Goal: Complete application form

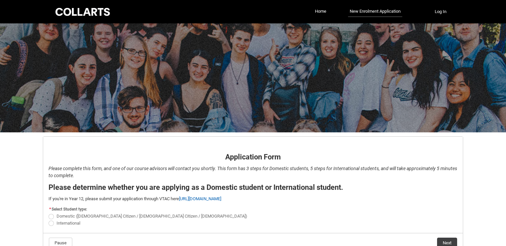
click at [52, 224] on span "REDU_Application_Form_for_Applicant flow" at bounding box center [51, 223] width 5 height 5
click at [49, 220] on input "International" at bounding box center [48, 219] width 0 height 0
radio input "true"
click at [448, 243] on button "Next" at bounding box center [447, 243] width 20 height 11
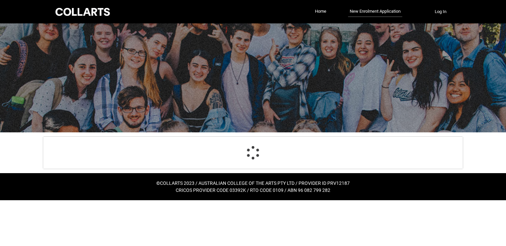
scroll to position [70, 0]
select select "choice_No"
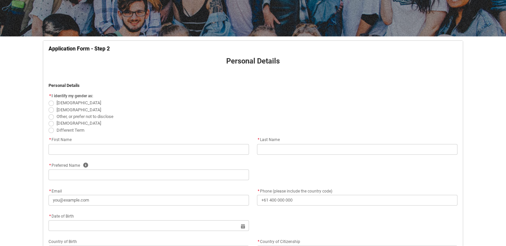
scroll to position [100, 0]
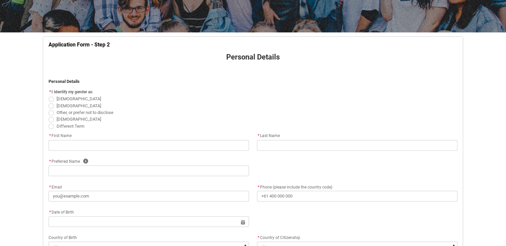
click at [51, 99] on span "REDU_Application_Form_for_Applicant flow" at bounding box center [51, 99] width 5 height 5
click at [49, 96] on input "[DEMOGRAPHIC_DATA]" at bounding box center [48, 95] width 0 height 0
radio input "true"
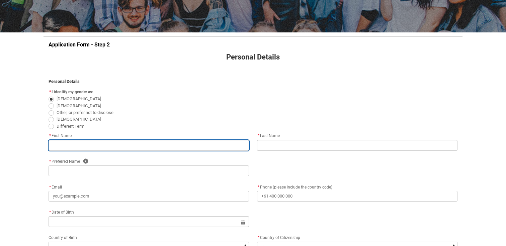
click at [67, 148] on input "REDU_Application_Form_for_Applicant flow" at bounding box center [149, 145] width 200 height 11
type lightning-primitive-input-simple "[PERSON_NAME]"
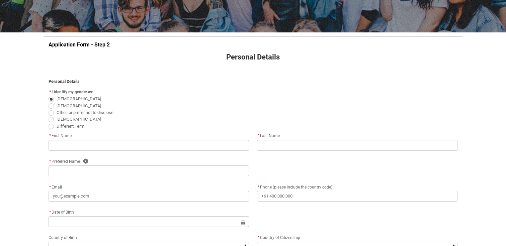
type lightning-primitive-input-simple "[PERSON_NAME]"
type lightning-primitive-input-simple "[PERSON_NAME][EMAIL_ADDRESS][DOMAIN_NAME]"
type lightning-primitive-input-simple "[PHONE_NUMBER]"
type lightning-select "Citizenship_Country.[DEMOGRAPHIC_DATA]"
type lightning-primitive-input-simple "208 [GEOGRAPHIC_DATA]"
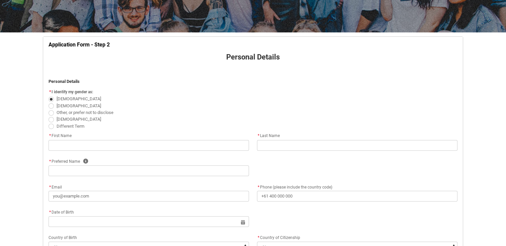
type lightning-primitive-input-simple "Collingwood"
type lightning-primitive-input-simple "3066"
type lightning-primitive-input-simple "vic"
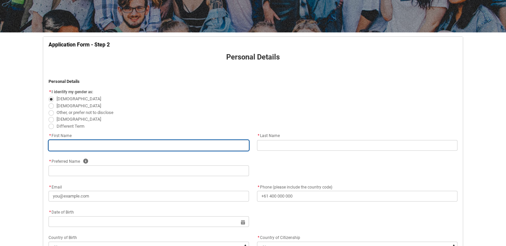
type input "[PERSON_NAME]"
type input "[PERSON_NAME][EMAIL_ADDRESS][DOMAIN_NAME]"
type input "[PHONE_NUMBER]"
select select "Citizenship_Country.[DEMOGRAPHIC_DATA]"
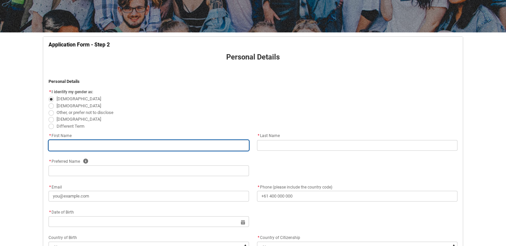
type input "208 [GEOGRAPHIC_DATA]"
type input "Collingwood"
type input "3066"
type input "vic"
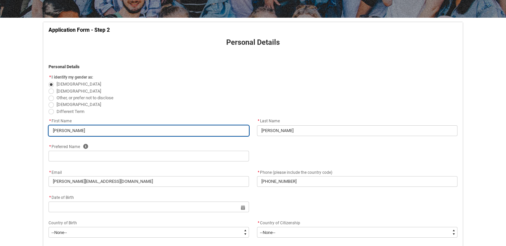
scroll to position [119, 0]
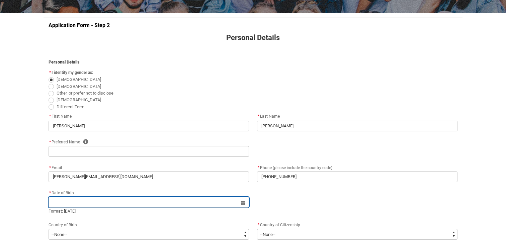
click at [134, 202] on input "REDU_Application_Form_for_Applicant flow" at bounding box center [149, 202] width 200 height 11
select select "2025"
type input "[DATE]"
type lightning-datepicker "[DATE]"
type lightning-input "[DATE]"
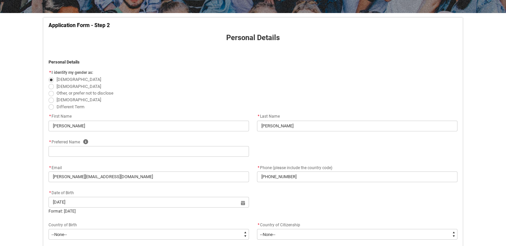
type input "[DATE]"
click at [291, 200] on div "* Date of Birth [DEMOGRAPHIC_DATA] Select a date for Format: [DATE]" at bounding box center [252, 205] width 417 height 32
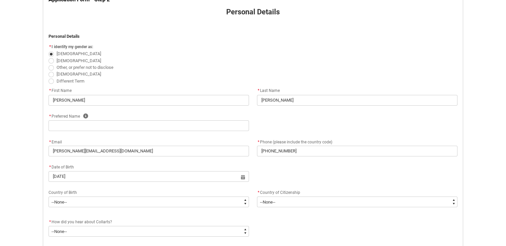
scroll to position [152, 0]
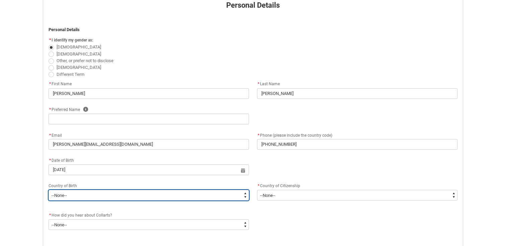
click at [167, 200] on select "--None-- [GEOGRAPHIC_DATA][PERSON_NAME] ([GEOGRAPHIC_DATA]) 7201 [GEOGRAPHIC_DA…" at bounding box center [149, 195] width 200 height 11
type lightning-select "Birth_Country.4201"
click at [49, 190] on select "--None-- [GEOGRAPHIC_DATA][PERSON_NAME] ([GEOGRAPHIC_DATA]) 7201 [GEOGRAPHIC_DA…" at bounding box center [149, 195] width 200 height 11
select select "Birth_Country.4201"
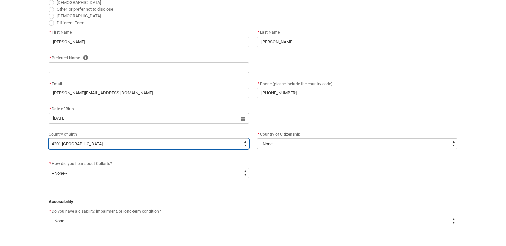
scroll to position [204, 0]
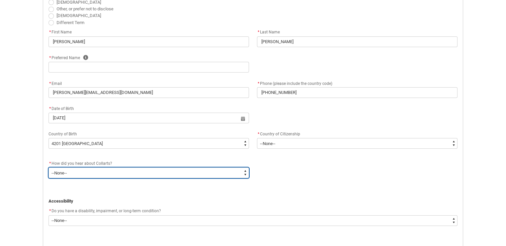
click at [142, 172] on select "--None-- Advertising - Facebook Advertising - Google Advertising - Instagram Ad…" at bounding box center [149, 173] width 200 height 11
click at [243, 172] on select "--None-- Advertising - Facebook Advertising - Google Advertising - Instagram Ad…" at bounding box center [149, 173] width 200 height 11
type lightning-select "Heard_About_Collarts_[DOMAIN_NAME] Fair"
click at [49, 168] on select "--None-- Advertising - Facebook Advertising - Google Advertising - Instagram Ad…" at bounding box center [149, 173] width 200 height 11
select select "Heard_About_Collarts_[DOMAIN_NAME] Fair"
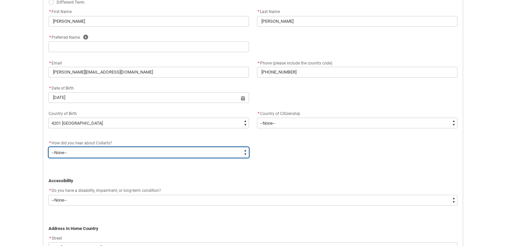
scroll to position [228, 0]
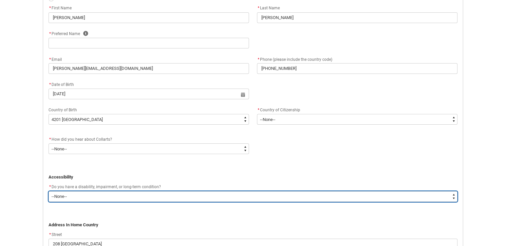
click at [80, 195] on select "--None-- Yes No" at bounding box center [253, 196] width 409 height 11
type lightning-select "No_TextChoice"
click at [49, 191] on select "--None-- Yes No" at bounding box center [253, 196] width 409 height 11
select select "No_TextChoice"
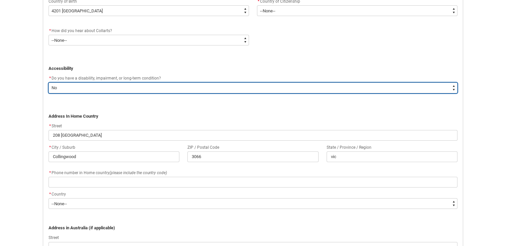
scroll to position [341, 0]
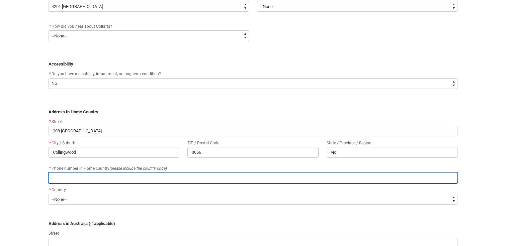
click at [71, 178] on input "REDU_Application_Form_for_Applicant flow" at bounding box center [253, 178] width 409 height 11
type lightning-primitive-input-simple "0478132246"
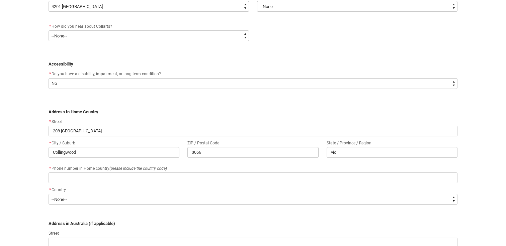
type lightning-primitive-input-simple "[PERSON_NAME]"
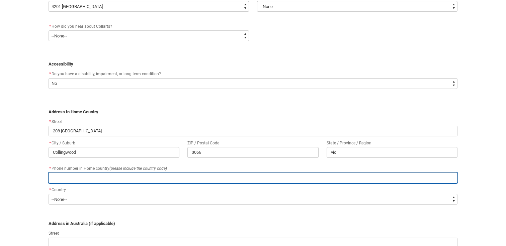
type input "[PERSON_NAME]"
type input "0478132246"
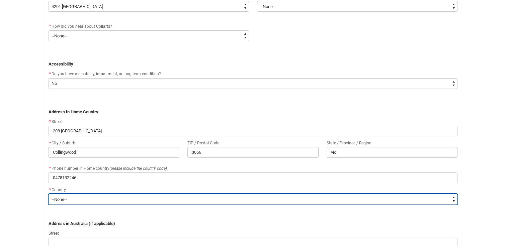
click at [69, 201] on select "--None-- [GEOGRAPHIC_DATA] ([GEOGRAPHIC_DATA]) [GEOGRAPHIC_DATA] [GEOGRAPHIC_DA…" at bounding box center [253, 199] width 409 height 11
type lightning-select "Country_Choice.1603"
click at [49, 194] on select "--None-- [GEOGRAPHIC_DATA] ([GEOGRAPHIC_DATA]) [GEOGRAPHIC_DATA] [GEOGRAPHIC_DA…" at bounding box center [253, 199] width 409 height 11
select select "Country_Choice.1603"
click at [72, 199] on select "--None-- [GEOGRAPHIC_DATA] ([GEOGRAPHIC_DATA]) [GEOGRAPHIC_DATA] [GEOGRAPHIC_DA…" at bounding box center [253, 199] width 409 height 11
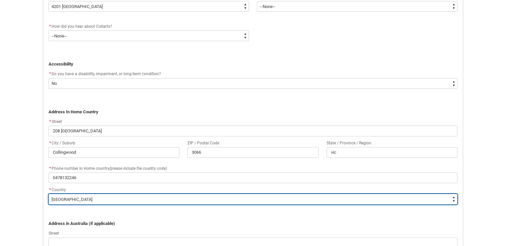
type lightning-select "Country_Choice.4201"
click at [49, 194] on select "--None-- [GEOGRAPHIC_DATA] ([GEOGRAPHIC_DATA]) [GEOGRAPHIC_DATA] [GEOGRAPHIC_DA…" at bounding box center [253, 199] width 409 height 11
select select "Country_Choice.4201"
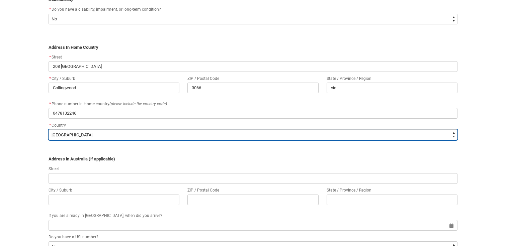
scroll to position [407, 0]
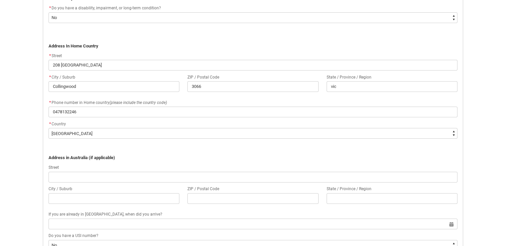
click at [132, 161] on flowruntime-screen-field "﻿Address in [GEOGRAPHIC_DATA] (if applicable)" at bounding box center [252, 152] width 417 height 22
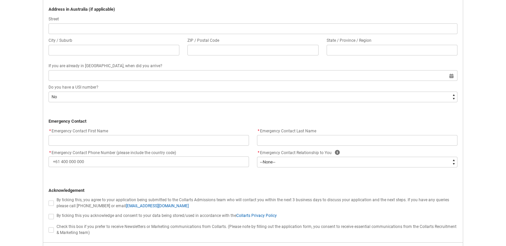
scroll to position [557, 0]
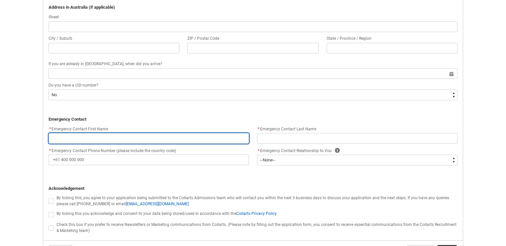
click at [108, 136] on input "REDU_Application_Form_for_Applicant flow" at bounding box center [149, 138] width 200 height 11
type lightning-primitive-input-simple "[PERSON_NAME]"
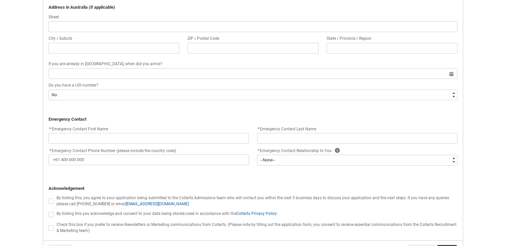
type lightning-primitive-input-simple "208 [GEOGRAPHIC_DATA]"
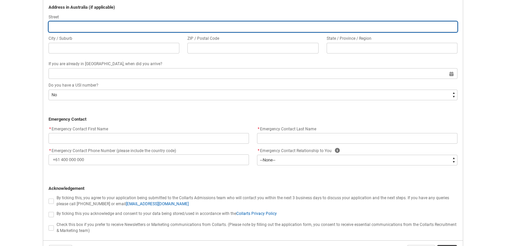
type lightning-primitive-input-simple "Collingwood"
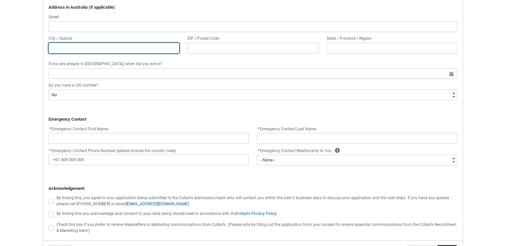
type lightning-primitive-input-simple "3066"
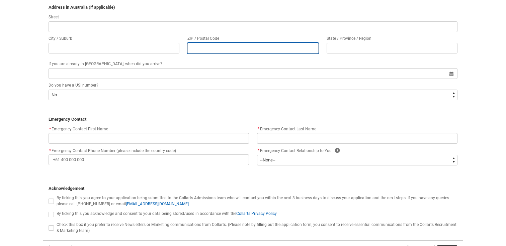
type lightning-primitive-input-simple "vic"
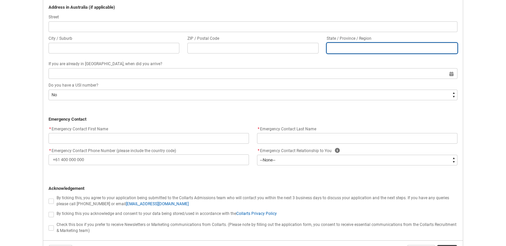
type lightning-primitive-input-simple "[PHONE_NUMBER]"
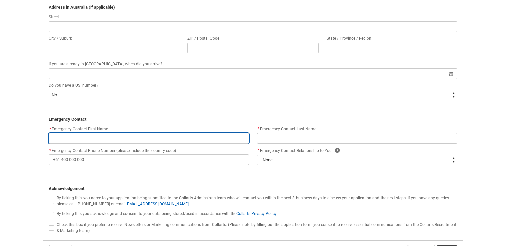
type input "208 [GEOGRAPHIC_DATA]"
type input "Collingwood"
type input "3066"
type input "vic"
type input "[PERSON_NAME]"
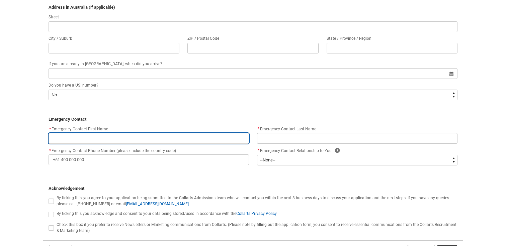
type input "[PHONE_NUMBER]"
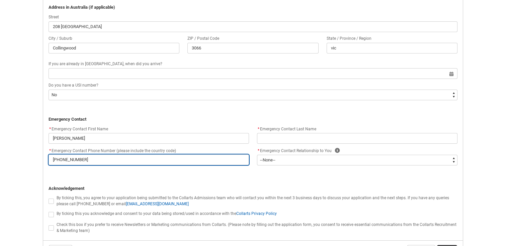
click at [83, 160] on input "[PHONE_NUMBER]" at bounding box center [149, 160] width 200 height 11
type lightning-primitive-input-simple "[PHONE_NUMBER]"
type input "[PHONE_NUMBER]"
type lightning-primitive-input-simple "[PHONE_NUMBER]"
type input "[PHONE_NUMBER]"
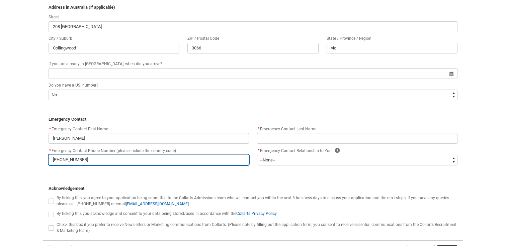
type lightning-primitive-input-simple "[PHONE_NUMBER]"
type input "[PHONE_NUMBER]"
type lightning-primitive-input-simple "[PHONE_NUMBER]"
type input "[PHONE_NUMBER]"
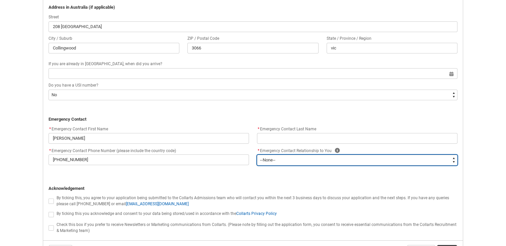
click at [274, 157] on select "--None-- Mother Father Sibling Child Partner Relation Friend" at bounding box center [357, 160] width 200 height 11
type lightning-select "Emergency_Contact_Relationship.Father"
click at [257, 155] on select "--None-- Mother Father Sibling Child Partner Relation Friend" at bounding box center [357, 160] width 200 height 11
select select "Emergency_Contact_Relationship.Father"
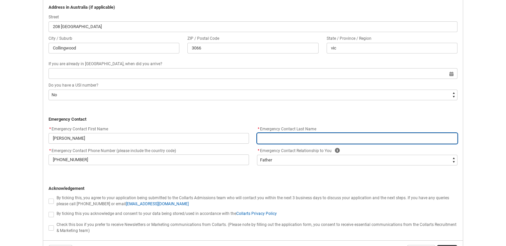
click at [267, 141] on input "REDU_Application_Form_for_Applicant flow" at bounding box center [357, 138] width 200 height 11
type lightning-primitive-input-simple "j"
type input "j"
type lightning-primitive-input-simple "ji"
type input "ji"
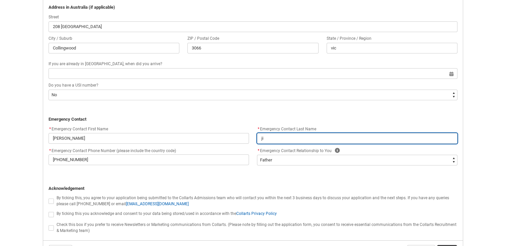
type lightning-primitive-input-simple "[PERSON_NAME]"
type input "[PERSON_NAME]"
type lightning-primitive-input-simple "jinh"
type input "jinh"
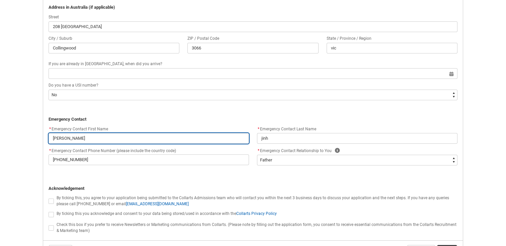
click at [149, 137] on input "[PERSON_NAME]" at bounding box center [149, 138] width 200 height 11
type lightning-primitive-input-simple "[PERSON_NAME]"
type input "[PERSON_NAME]"
type lightning-primitive-input-simple "Domeni"
type input "Domeni"
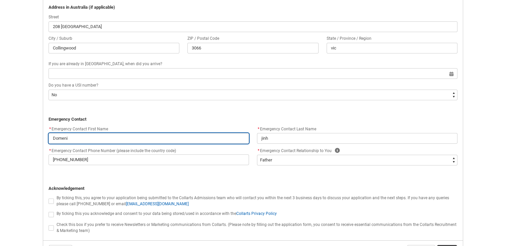
type lightning-primitive-input-simple "Domen"
type input "Domen"
type lightning-primitive-input-simple "Dome"
type input "Dome"
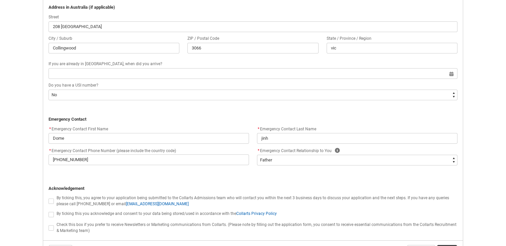
click at [50, 201] on span "REDU_Application_Form_for_Applicant flow" at bounding box center [51, 201] width 5 height 5
click at [49, 198] on input "REDU_Application_Form_for_Applicant flow" at bounding box center [48, 197] width 0 height 0
type lightning-input "true"
checkbox input "true"
click at [52, 215] on span "REDU_Application_Form_for_Applicant flow" at bounding box center [51, 214] width 5 height 5
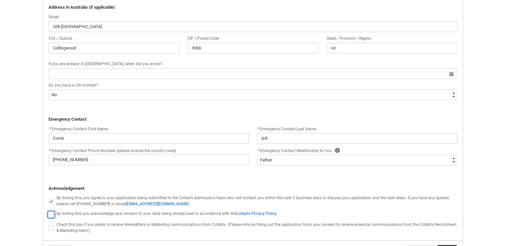
click at [49, 211] on input "REDU_Application_Form_for_Applicant flow" at bounding box center [48, 211] width 0 height 0
type lightning-input "true"
checkbox input "true"
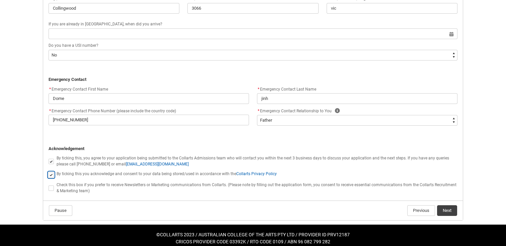
scroll to position [603, 0]
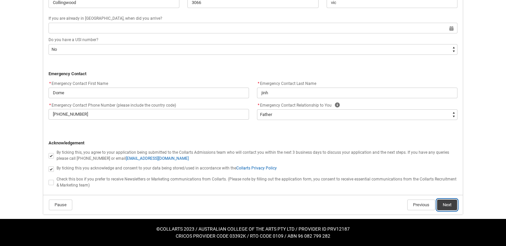
click at [446, 205] on button "Next" at bounding box center [447, 205] width 20 height 11
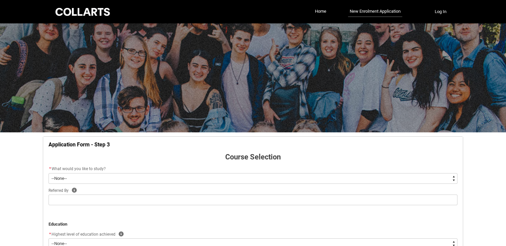
scroll to position [70, 0]
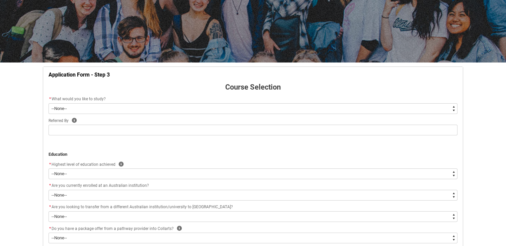
click at [218, 105] on select "--None-- Diploma Bachelor Post Graduate" at bounding box center [253, 108] width 409 height 11
type lightning-select "WhichDegree_PostGrad"
click at [49, 103] on select "--None-- Diploma Bachelor Post Graduate" at bounding box center [253, 108] width 409 height 11
select select "WhichDegree_PostGrad"
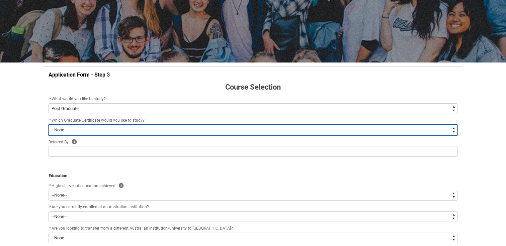
click at [68, 130] on select "--None-- Graduate Certificate of Creative Industries Graduate Certificate of De…" at bounding box center [253, 130] width 409 height 11
click at [49, 125] on select "--None-- Graduate Certificate of Creative Industries Graduate Certificate of De…" at bounding box center [253, 130] width 409 height 11
click at [58, 131] on select "--None-- Graduate Certificate of Creative Industries Graduate Certificate of De…" at bounding box center [253, 130] width 409 height 11
click at [67, 129] on select "--None-- Graduate Certificate of Creative Industries Graduate Certificate of De…" at bounding box center [253, 130] width 409 height 11
type lightning-select "ProgramChoice_GradCert.001OZ00000WRIkoYAH"
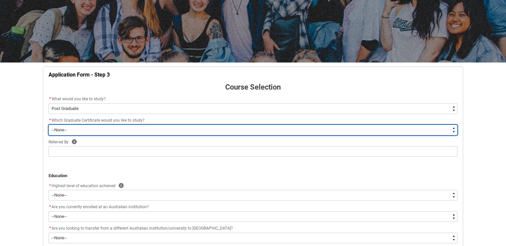
click at [49, 125] on select "--None-- Graduate Certificate of Creative Industries Graduate Certificate of De…" at bounding box center [253, 130] width 409 height 11
select select "ProgramChoice_GradCert.001OZ00000WRIkoYAH"
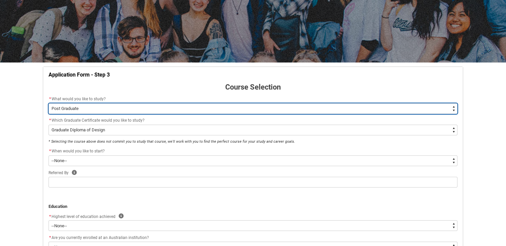
click at [80, 108] on select "--None-- Diploma Bachelor Post Graduate" at bounding box center [253, 108] width 409 height 11
click at [49, 103] on select "--None-- Diploma Bachelor Post Graduate" at bounding box center [253, 108] width 409 height 11
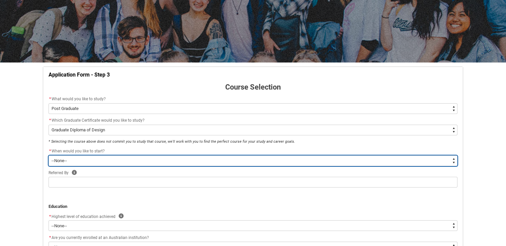
click at [79, 161] on select "--None-- Trimester 1 2026, starting [DATE]" at bounding box center [253, 161] width 409 height 11
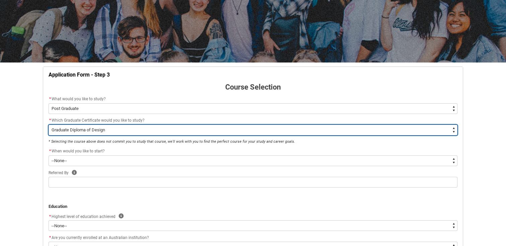
click at [88, 128] on select "--None-- Graduate Certificate of Creative Industries Graduate Certificate of De…" at bounding box center [253, 130] width 409 height 11
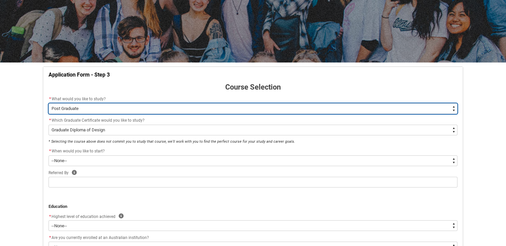
click at [86, 108] on select "--None-- Diploma Bachelor Post Graduate" at bounding box center [253, 108] width 409 height 11
type lightning-select "WhichDegree_Bachelor"
click at [49, 103] on select "--None-- Diploma Bachelor Post Graduate" at bounding box center [253, 108] width 409 height 11
select select "WhichDegree_Bachelor"
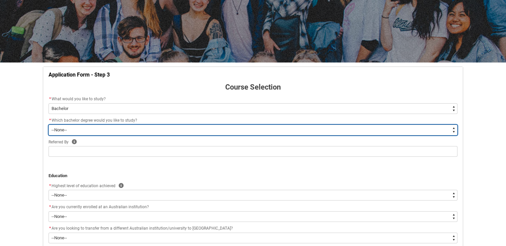
click at [71, 131] on select "--None-- Bachelor of 2D Animation Bachelor of Applied Business (Entertainment M…" at bounding box center [253, 130] width 409 height 11
type lightning-select "ProgramChoice_Degree.001OZ00000TJdY8YAL"
click at [49, 125] on select "--None-- Bachelor of 2D Animation Bachelor of Applied Business (Entertainment M…" at bounding box center [253, 130] width 409 height 11
select select "ProgramChoice_Degree.001OZ00000TJdY8YAL"
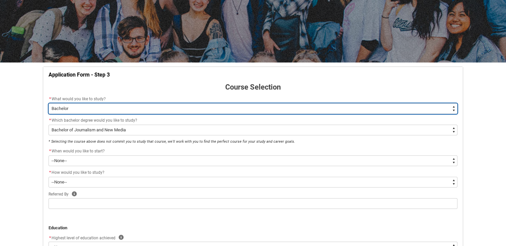
click at [88, 110] on select "--None-- Diploma Bachelor Post Graduate" at bounding box center [253, 108] width 409 height 11
type lightning-select "WhichDegree_PostGrad"
click at [49, 103] on select "--None-- Diploma Bachelor Post Graduate" at bounding box center [253, 108] width 409 height 11
select select "WhichDegree_PostGrad"
select select "ProgramChoice_GradCert.001OZ00000WRIkoYAH"
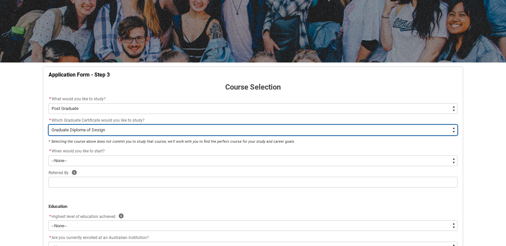
click at [77, 131] on select "--None-- Graduate Certificate of Creative Industries Graduate Certificate of De…" at bounding box center [253, 130] width 409 height 11
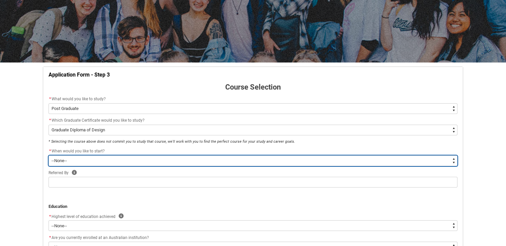
click at [77, 162] on select "--None-- Trimester 1 2026, starting [DATE]" at bounding box center [253, 161] width 409 height 11
type lightning-select "Starting_Term.a0pI70000004aTdIAI"
click at [49, 156] on select "--None-- Trimester 1 2026, starting [DATE]" at bounding box center [253, 161] width 409 height 11
select select "Starting_Term.a0pI70000004aTdIAI"
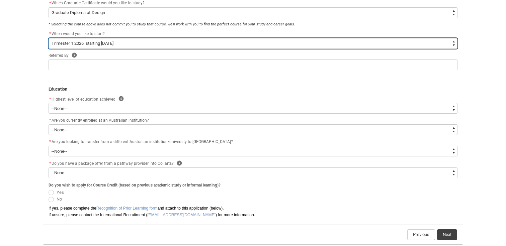
scroll to position [217, 0]
